Goal: Task Accomplishment & Management: Use online tool/utility

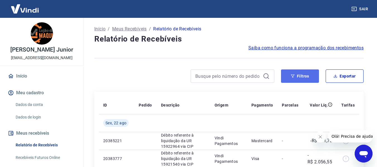
click at [284, 77] on button "Filtros" at bounding box center [300, 76] width 38 height 13
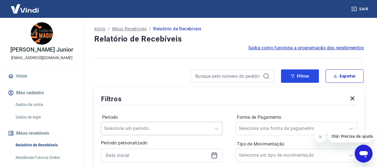
scroll to position [56, 0]
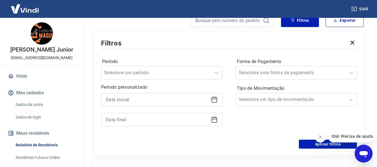
click at [217, 98] on icon at bounding box center [215, 100] width 6 height 6
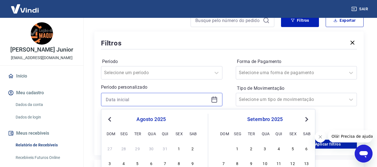
scroll to position [112, 0]
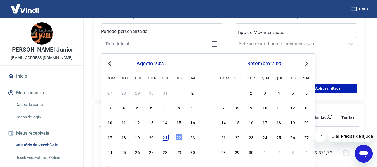
click at [167, 137] on div "21" at bounding box center [165, 137] width 7 height 7
type input "[DATE]"
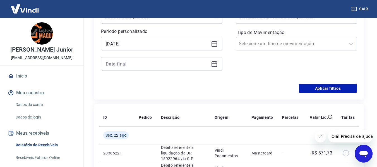
click at [214, 66] on icon at bounding box center [215, 64] width 6 height 6
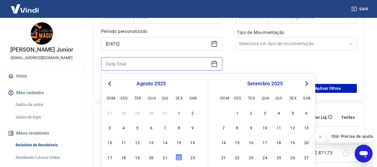
scroll to position [167, 0]
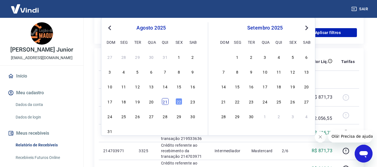
click at [165, 102] on div "21" at bounding box center [165, 101] width 7 height 7
type input "[DATE]"
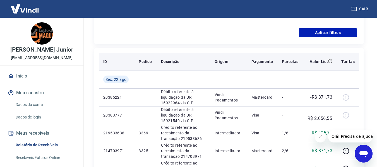
scroll to position [140, 0]
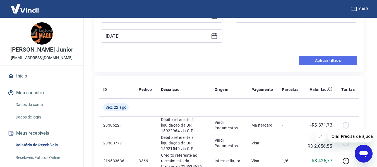
click at [312, 61] on button "Aplicar filtros" at bounding box center [328, 60] width 58 height 9
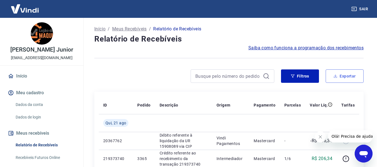
click at [344, 73] on button "Exportar" at bounding box center [345, 76] width 38 height 13
type input "[DATE]"
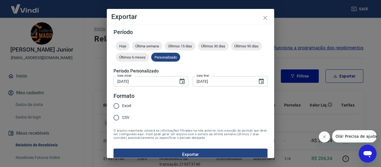
click at [130, 104] on span "Excel" at bounding box center [126, 106] width 9 height 6
click at [122, 104] on input "Excel" at bounding box center [117, 106] width 12 height 12
radio input "true"
click at [158, 152] on button "Exportar" at bounding box center [191, 155] width 154 height 12
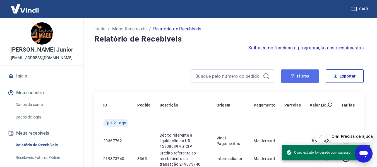
click at [300, 75] on button "Filtros" at bounding box center [300, 76] width 38 height 13
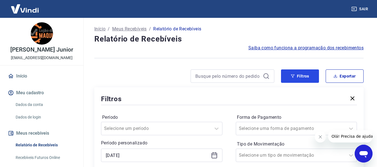
scroll to position [56, 0]
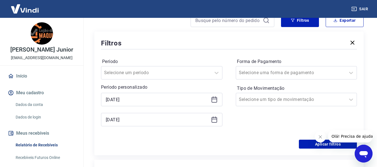
click at [214, 98] on icon at bounding box center [214, 99] width 7 height 7
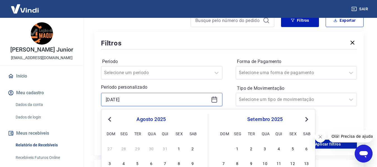
scroll to position [112, 0]
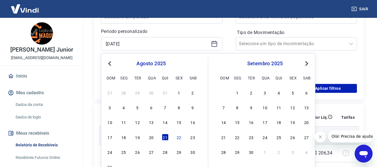
click at [178, 139] on div "22" at bounding box center [179, 137] width 7 height 7
type input "[DATE]"
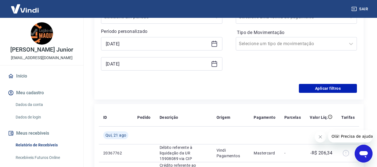
click at [217, 62] on icon at bounding box center [215, 64] width 6 height 6
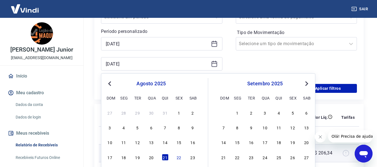
drag, startPoint x: 180, startPoint y: 158, endPoint x: 179, endPoint y: 154, distance: 4.5
click at [180, 158] on div "22" at bounding box center [179, 157] width 7 height 7
type input "[DATE]"
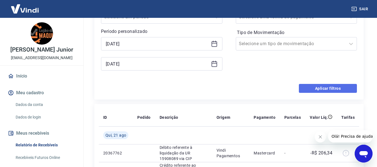
click at [318, 87] on button "Aplicar filtros" at bounding box center [328, 88] width 58 height 9
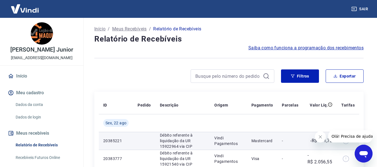
scroll to position [28, 0]
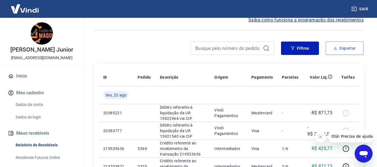
click at [341, 47] on button "Exportar" at bounding box center [345, 48] width 38 height 13
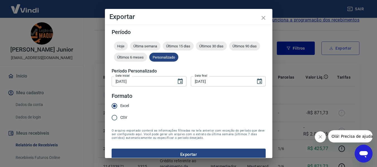
type input "[DATE]"
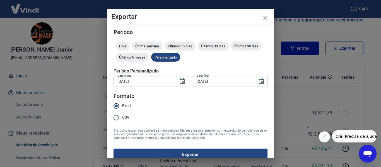
click at [155, 148] on form "Período Hoje Última semana Últimos 15 dias Últimos 30 dias Últimos 90 dias Últi…" at bounding box center [191, 94] width 154 height 131
click at [155, 151] on button "Exportar" at bounding box center [191, 155] width 154 height 12
